Goal: Transaction & Acquisition: Purchase product/service

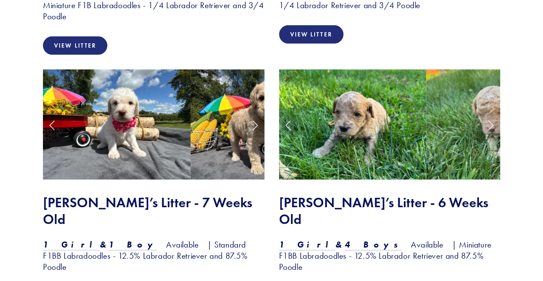
scroll to position [926, 0]
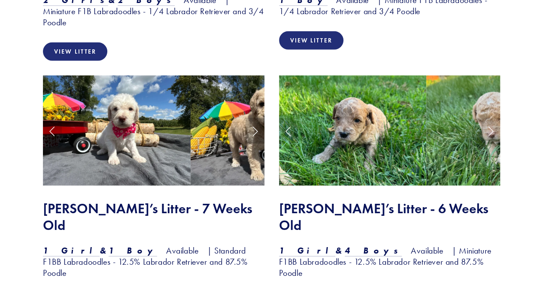
click at [251, 118] on link "Next Slide" at bounding box center [255, 131] width 19 height 26
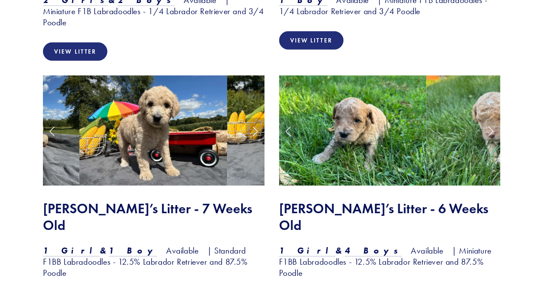
click at [251, 118] on link "Next Slide" at bounding box center [255, 131] width 19 height 26
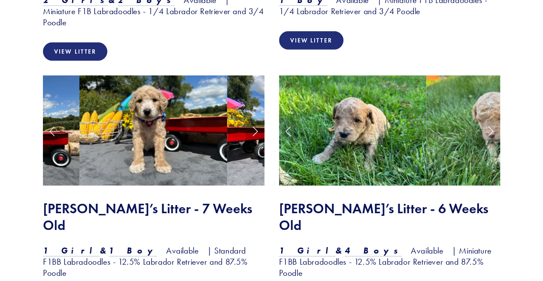
click at [251, 118] on link "Next Slide" at bounding box center [255, 131] width 19 height 26
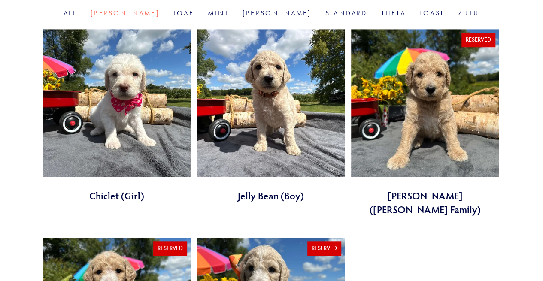
scroll to position [305, 0]
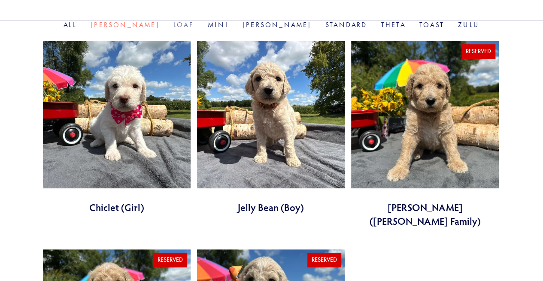
click at [182, 25] on link "Loaf" at bounding box center [183, 25] width 21 height 8
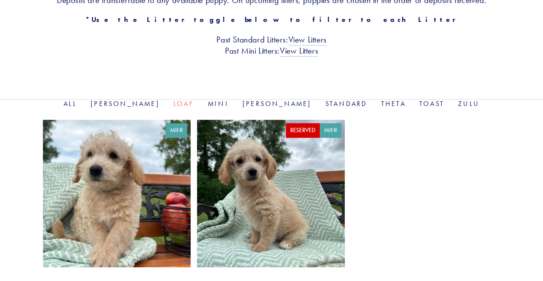
scroll to position [239, 0]
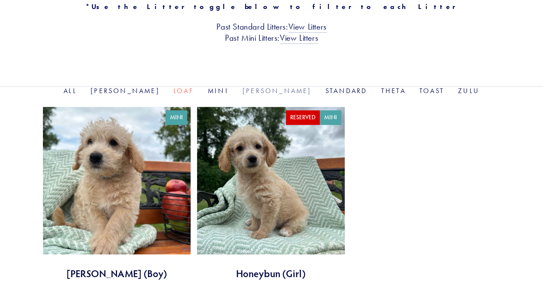
click at [260, 90] on link "Rosie" at bounding box center [277, 91] width 69 height 8
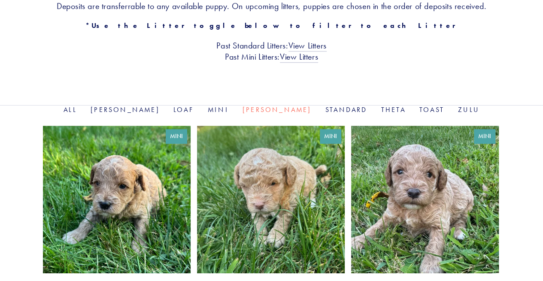
scroll to position [219, 0]
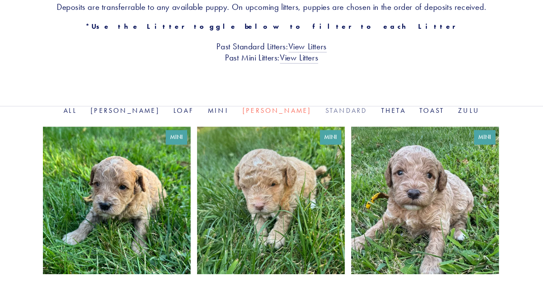
click at [325, 112] on link "Standard" at bounding box center [346, 110] width 42 height 8
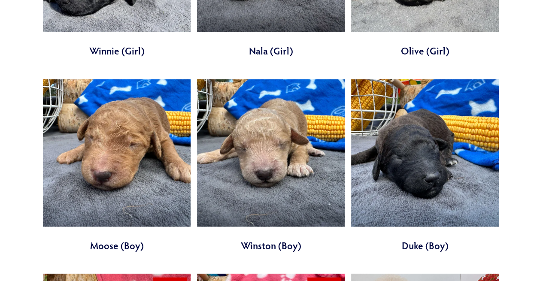
scroll to position [862, 0]
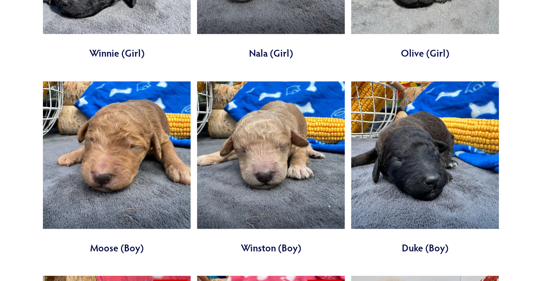
click at [116, 132] on link at bounding box center [117, 168] width 148 height 173
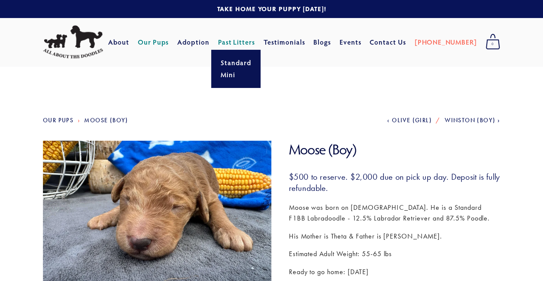
click at [255, 37] on span "Past Litters Standard Mini" at bounding box center [236, 41] width 37 height 15
click at [253, 66] on link "Standard" at bounding box center [236, 63] width 36 height 12
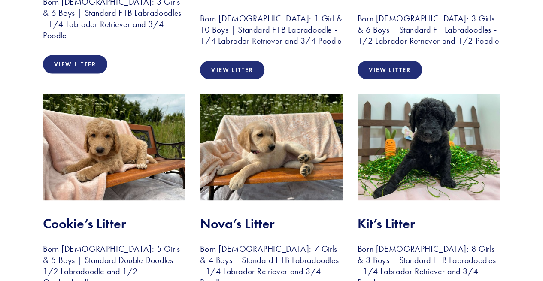
scroll to position [858, 0]
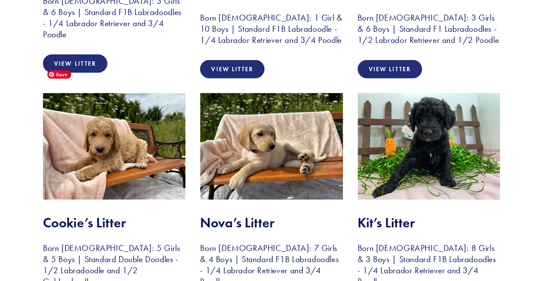
click at [79, 148] on img at bounding box center [114, 146] width 143 height 107
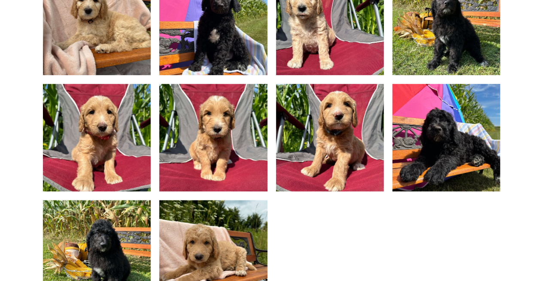
scroll to position [597, 0]
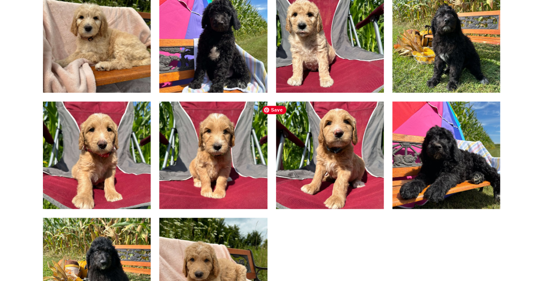
click at [346, 135] on img at bounding box center [330, 155] width 144 height 108
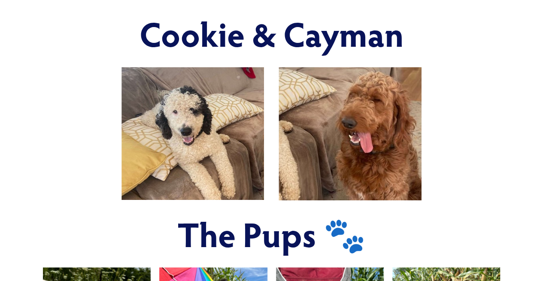
scroll to position [295, 0]
